Goal: Information Seeking & Learning: Understand process/instructions

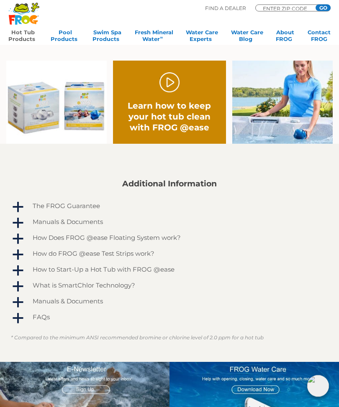
scroll to position [424, 0]
click at [20, 224] on span "a" at bounding box center [18, 223] width 13 height 13
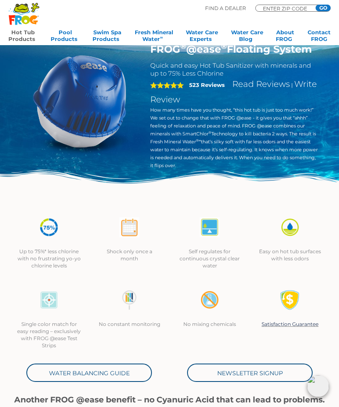
scroll to position [0, 0]
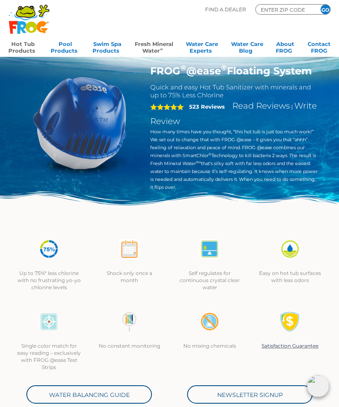
click at [154, 50] on link "Fresh Mineral Water ∞" at bounding box center [154, 46] width 38 height 17
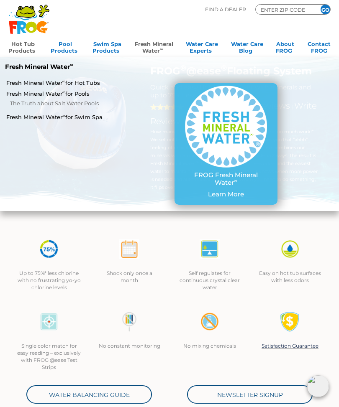
click at [91, 79] on link "Fresh Mineral Water ∞ for Hot Tubs" at bounding box center [58, 83] width 104 height 8
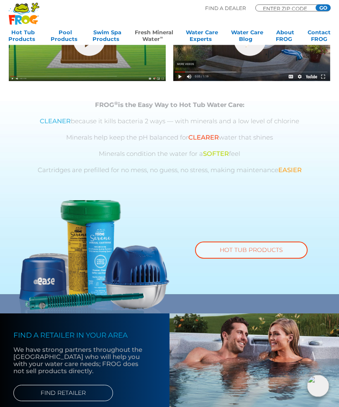
scroll to position [315, 0]
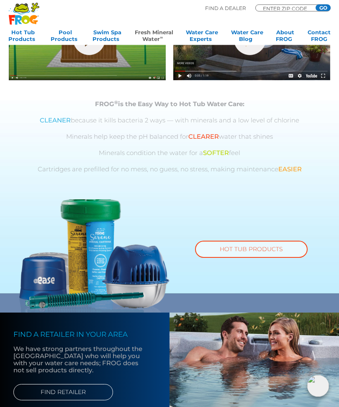
click at [268, 248] on link "HOT TUB PRODUCTS" at bounding box center [251, 249] width 112 height 17
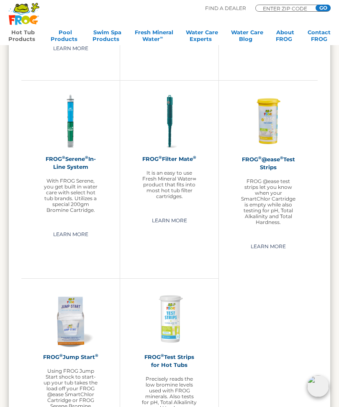
scroll to position [1221, 0]
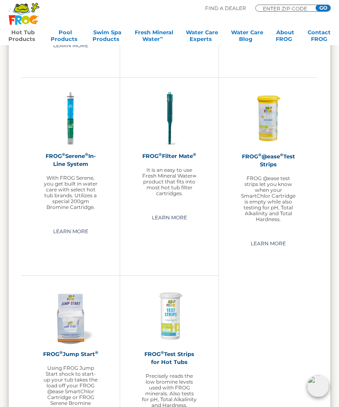
click at [72, 225] on link "Learn More" at bounding box center [70, 231] width 54 height 13
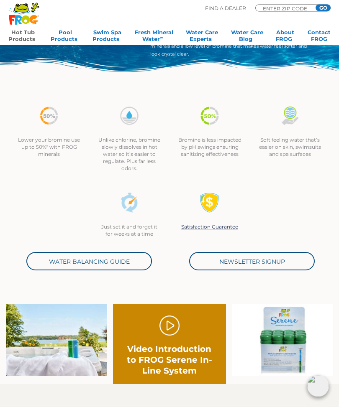
scroll to position [133, 0]
click at [169, 326] on link "." at bounding box center [169, 326] width 20 height 20
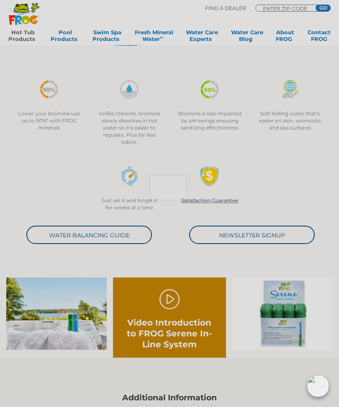
scroll to position [161, 0]
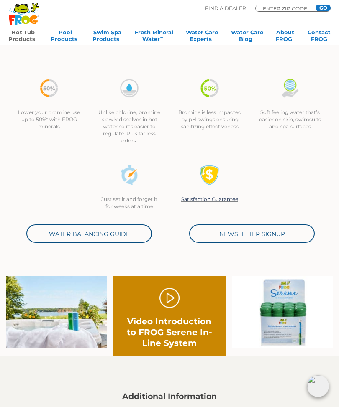
click at [170, 305] on link "." at bounding box center [169, 298] width 20 height 20
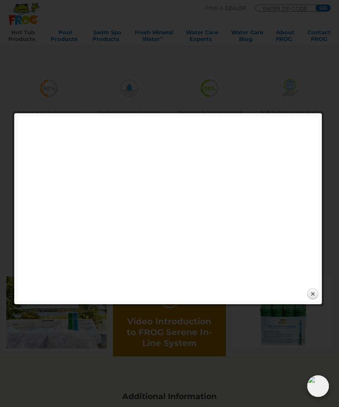
click at [313, 294] on link "Close" at bounding box center [312, 294] width 13 height 13
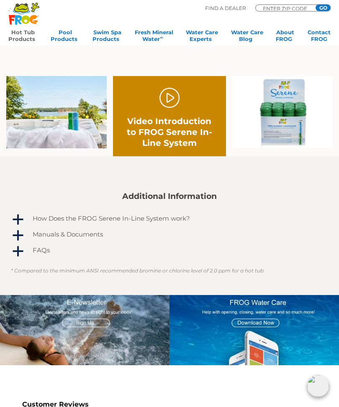
scroll to position [361, 0]
click at [167, 218] on h4 "How Does the FROG Serene In-Line System work?" at bounding box center [111, 218] width 157 height 7
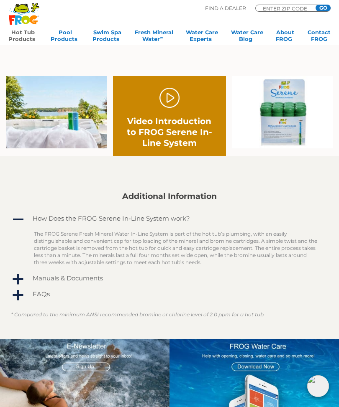
click at [19, 280] on span "a" at bounding box center [18, 279] width 13 height 13
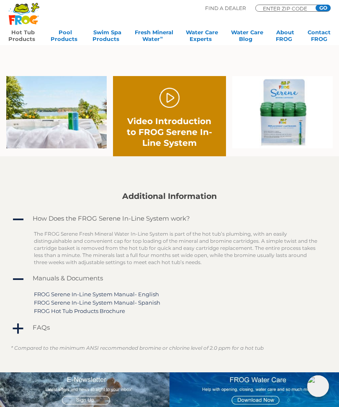
click at [57, 295] on link "FROG Serene In-Line System Manual- English" at bounding box center [96, 294] width 125 height 7
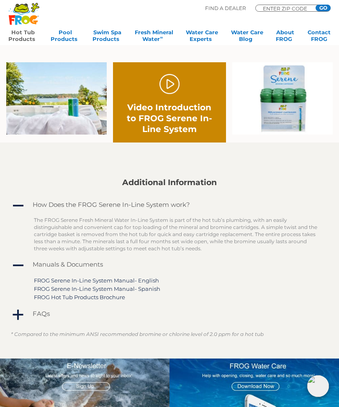
click at [23, 309] on span "a" at bounding box center [18, 315] width 13 height 13
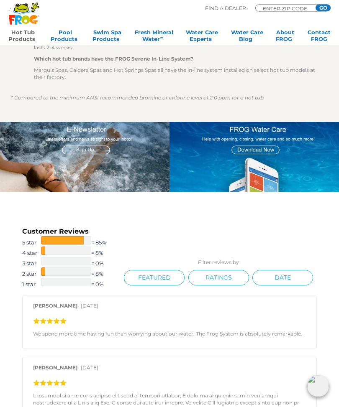
scroll to position [742, 0]
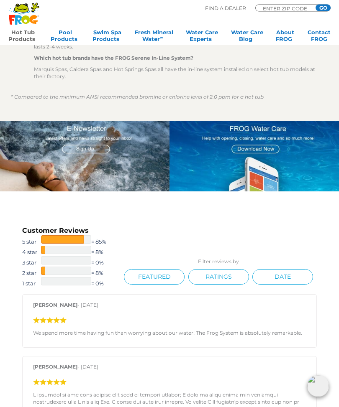
click at [291, 6] on input "ENTER ZIP CODE" at bounding box center [287, 8] width 50 height 4
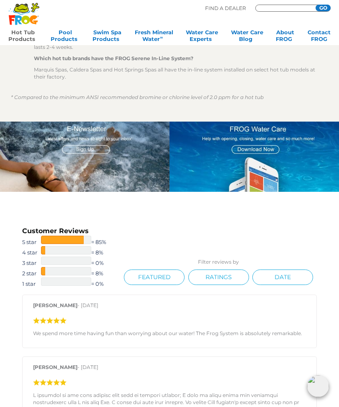
type input "34275"
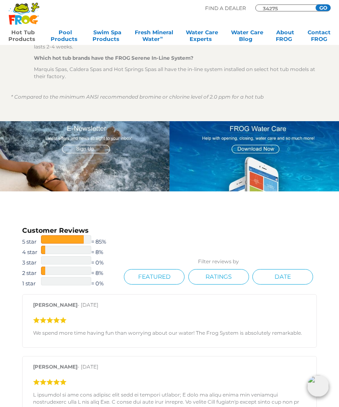
click at [323, 8] on input "GO" at bounding box center [322, 8] width 15 height 7
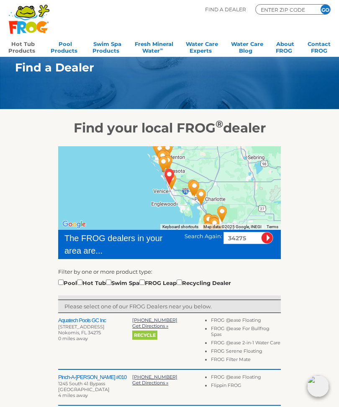
click at [26, 50] on link "Hot Tub Products" at bounding box center [22, 46] width 29 height 17
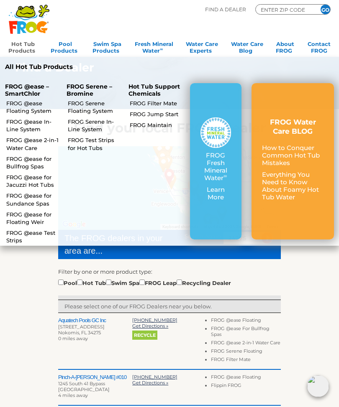
click at [26, 126] on link "FROG @ease In-Line System" at bounding box center [32, 125] width 53 height 15
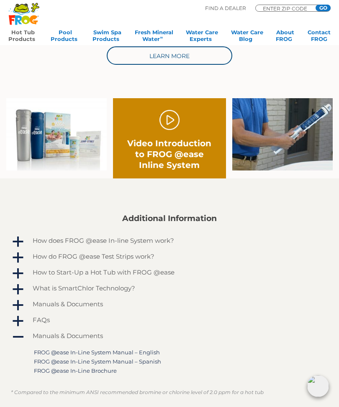
scroll to position [374, 0]
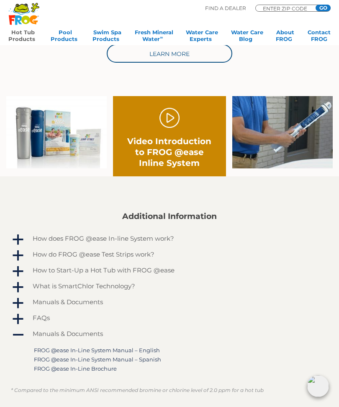
click at [16, 239] on span "a" at bounding box center [18, 240] width 13 height 13
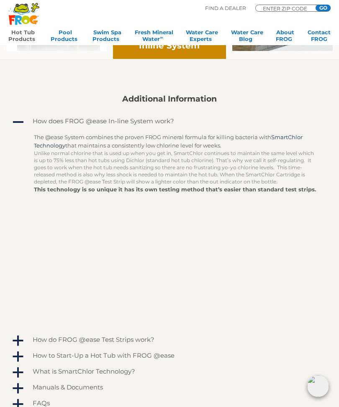
scroll to position [491, 0]
click at [18, 356] on span "a" at bounding box center [18, 357] width 13 height 13
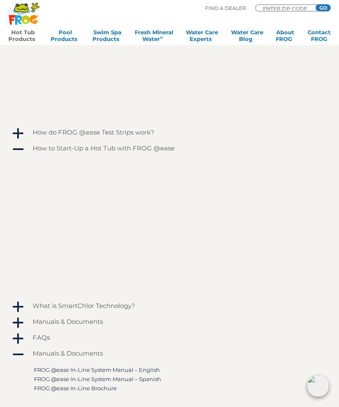
scroll to position [703, 0]
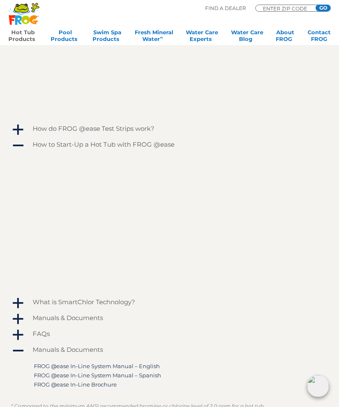
click at [25, 305] on link "a What is SmartChlor Technology?" at bounding box center [169, 302] width 317 height 13
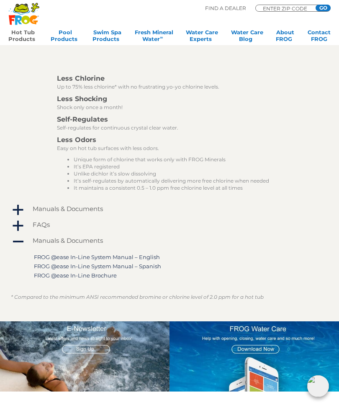
scroll to position [1097, 0]
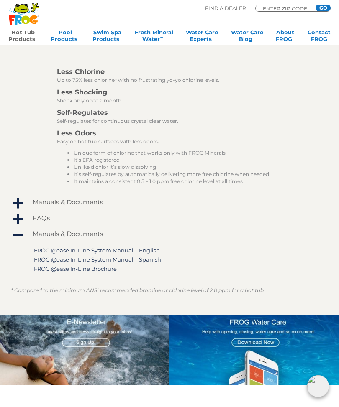
click at [24, 207] on span "a" at bounding box center [18, 203] width 13 height 13
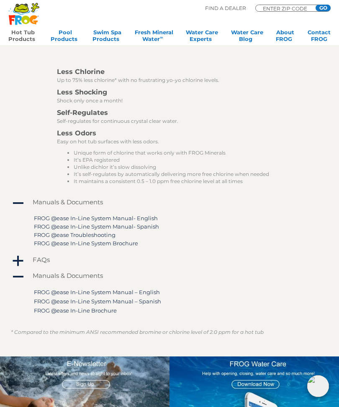
click at [145, 220] on link "FROG @ease In-Line System Manual- English" at bounding box center [96, 218] width 124 height 7
